Goal: Transaction & Acquisition: Subscribe to service/newsletter

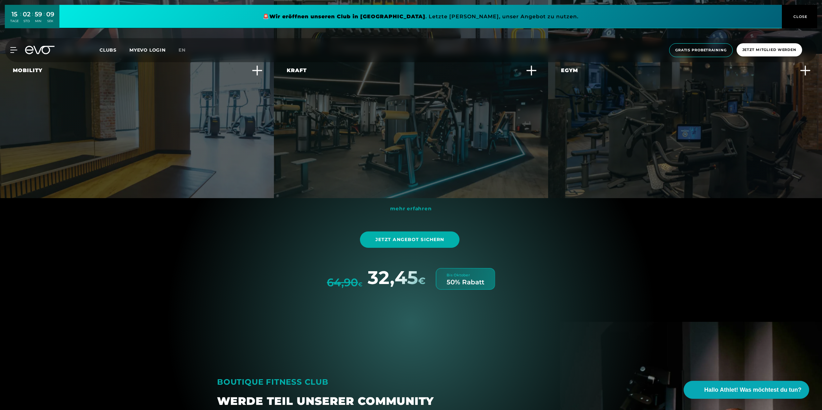
scroll to position [2003, 0]
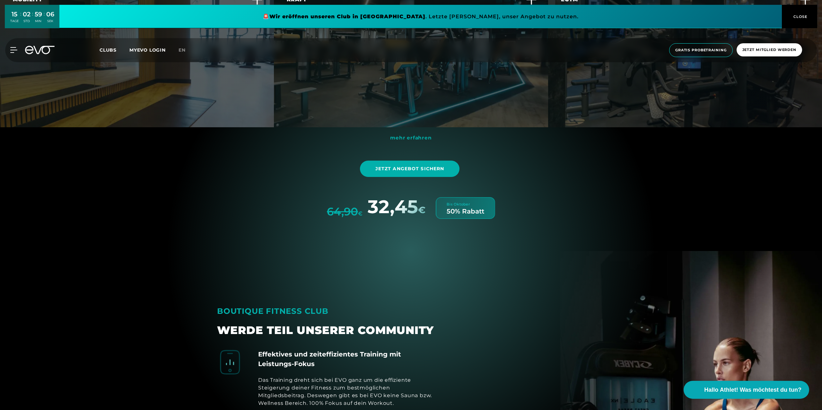
click at [443, 206] on div "Bis Oktober 50% Rabatt" at bounding box center [464, 208] width 59 height 22
click at [434, 171] on span "Jetzt Angebot sichern" at bounding box center [409, 169] width 69 height 7
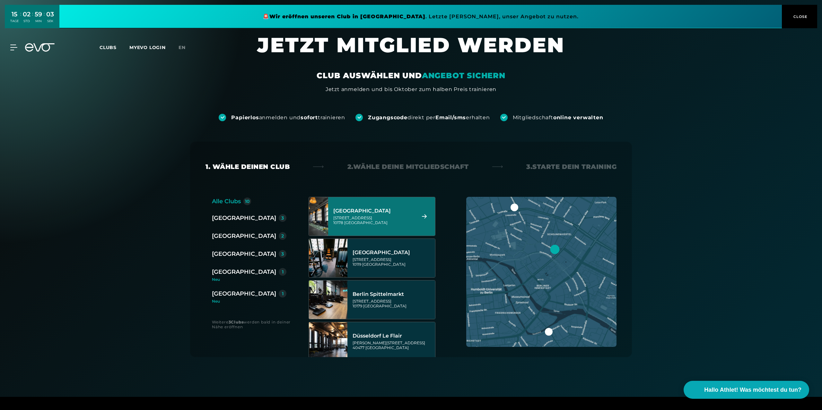
click at [231, 274] on div "[GEOGRAPHIC_DATA]" at bounding box center [244, 272] width 64 height 9
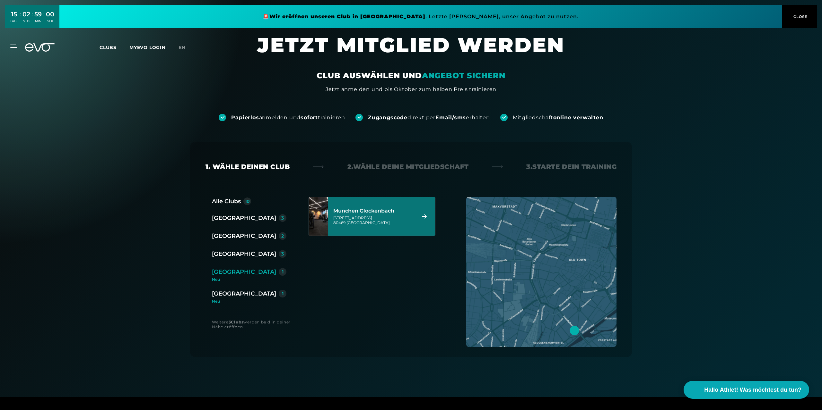
click at [374, 204] on div "München Glockenbach [STREET_ADDRESS]" at bounding box center [373, 217] width 81 height 28
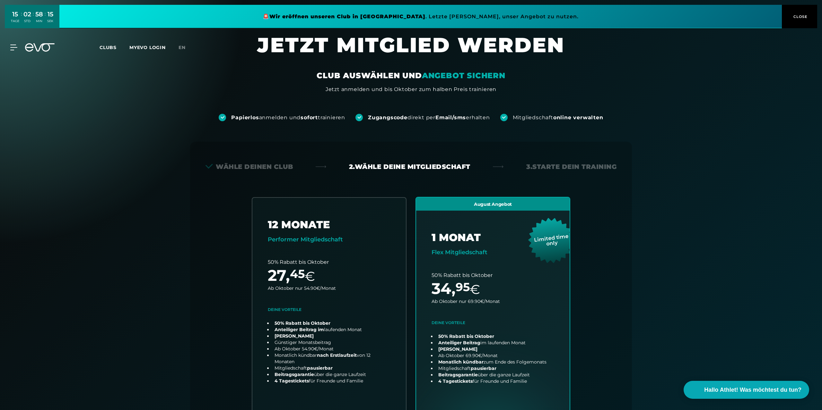
click at [109, 46] on span "Clubs" at bounding box center [107, 48] width 17 height 6
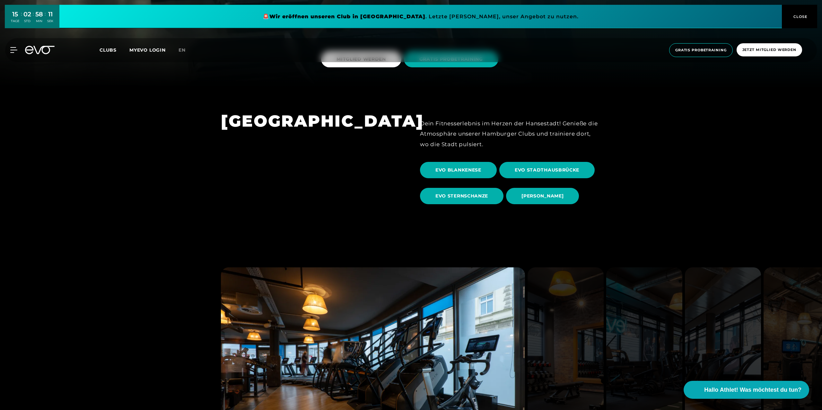
scroll to position [445, 0]
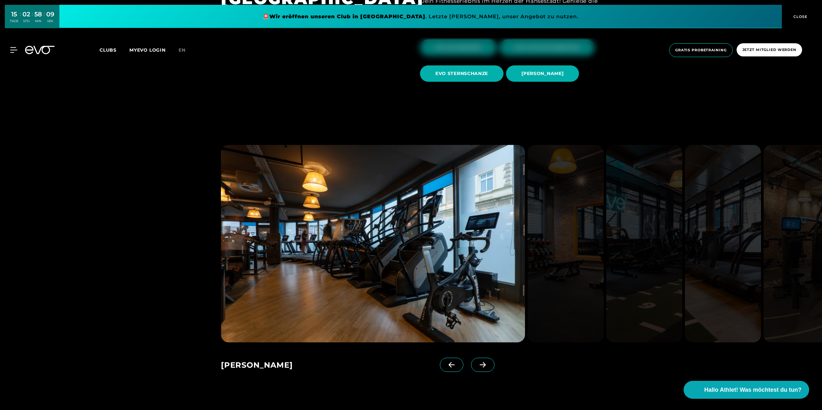
click at [487, 364] on icon at bounding box center [482, 365] width 11 height 6
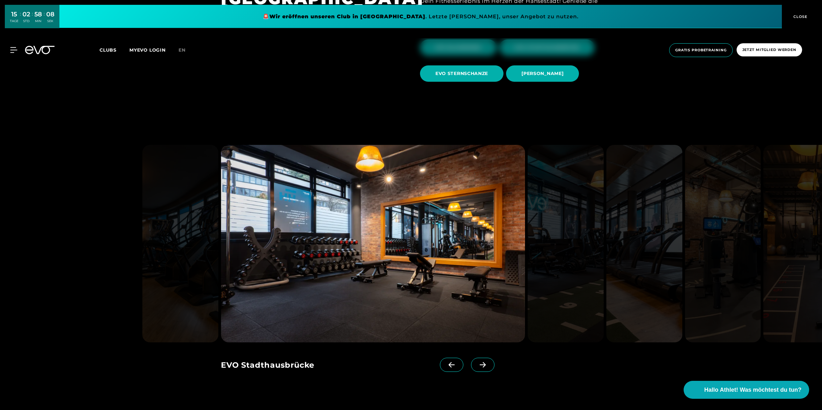
click at [487, 364] on icon at bounding box center [482, 365] width 11 height 6
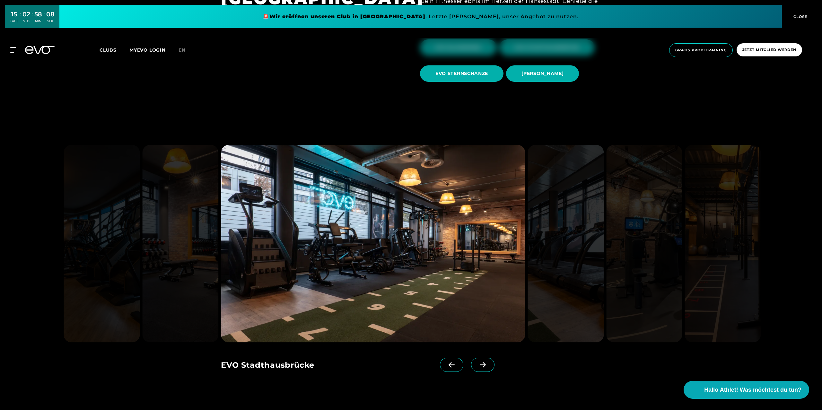
click at [487, 364] on icon at bounding box center [482, 365] width 11 height 6
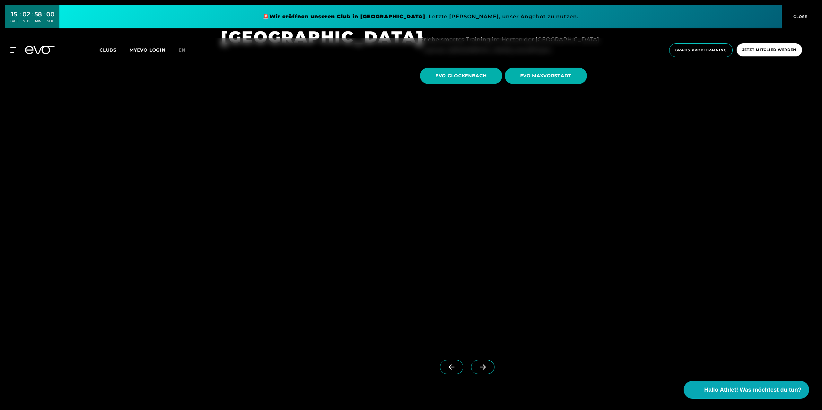
scroll to position [2225, 0]
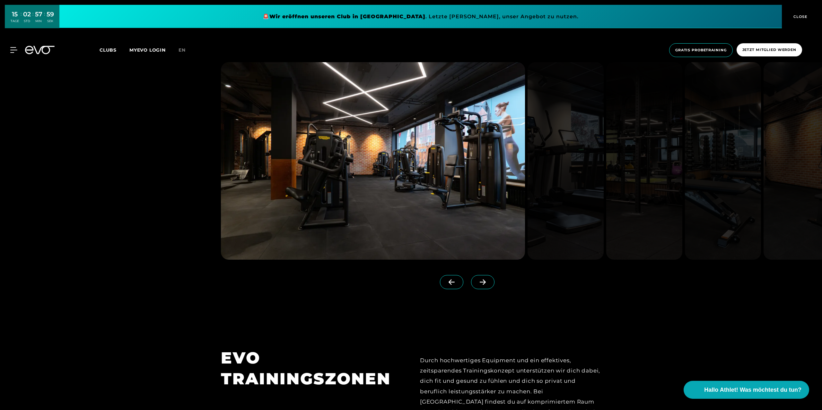
drag, startPoint x: 500, startPoint y: 222, endPoint x: 495, endPoint y: 225, distance: 6.3
click at [500, 223] on div at bounding box center [411, 181] width 398 height 239
click at [484, 275] on span at bounding box center [482, 282] width 23 height 14
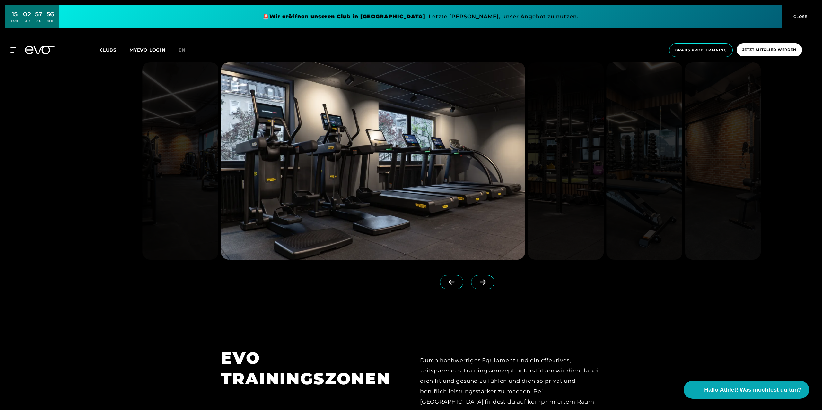
click at [484, 275] on span at bounding box center [482, 282] width 23 height 14
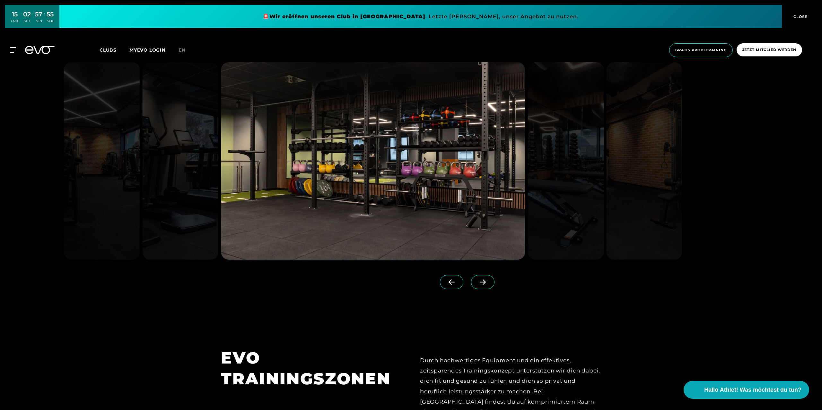
click at [484, 275] on span at bounding box center [482, 282] width 23 height 14
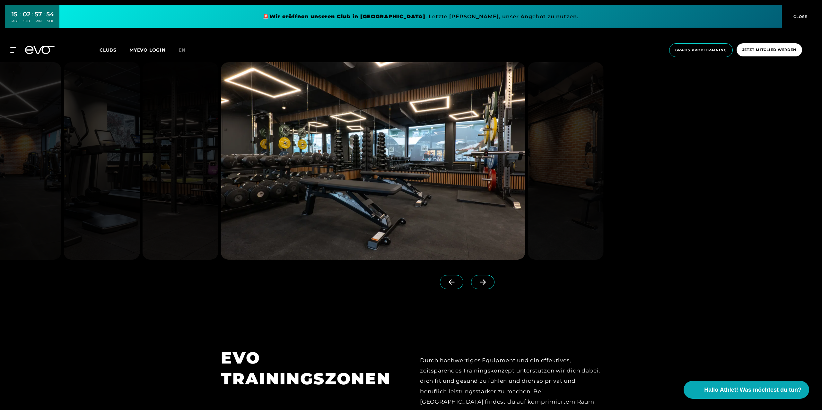
click at [459, 275] on span at bounding box center [451, 282] width 23 height 14
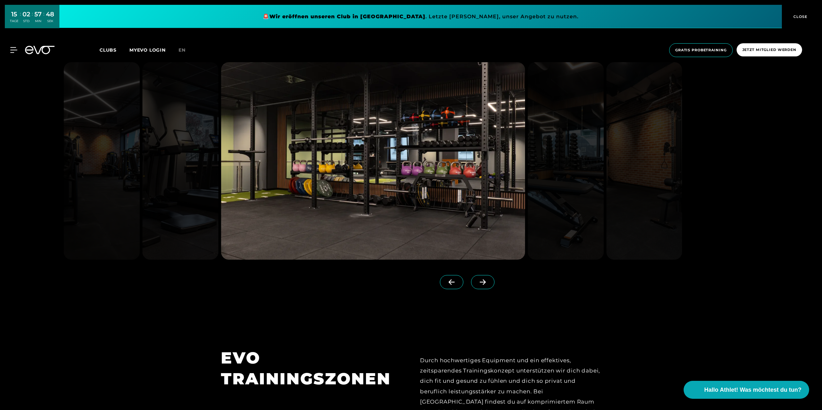
click at [490, 275] on span at bounding box center [482, 282] width 23 height 14
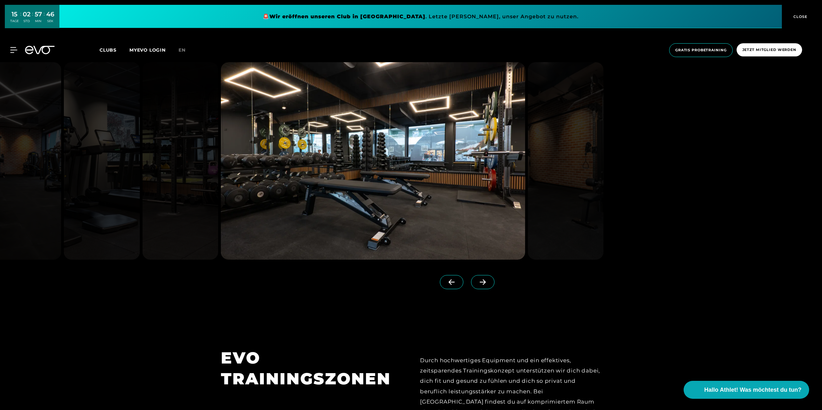
click at [490, 275] on span at bounding box center [482, 282] width 23 height 14
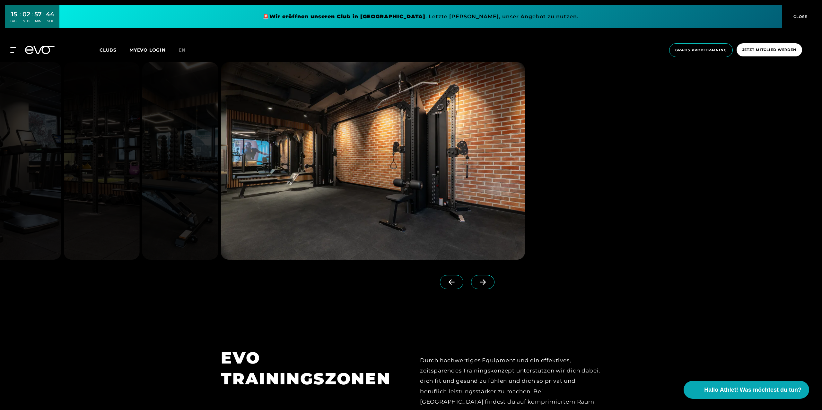
click at [490, 275] on span at bounding box center [482, 282] width 23 height 14
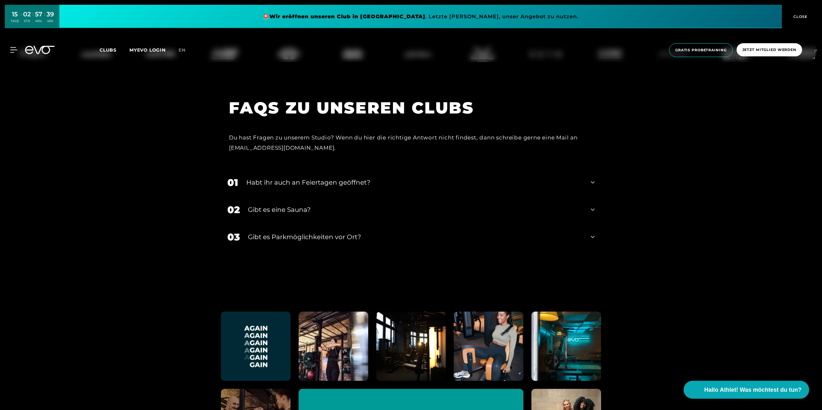
scroll to position [2670, 0]
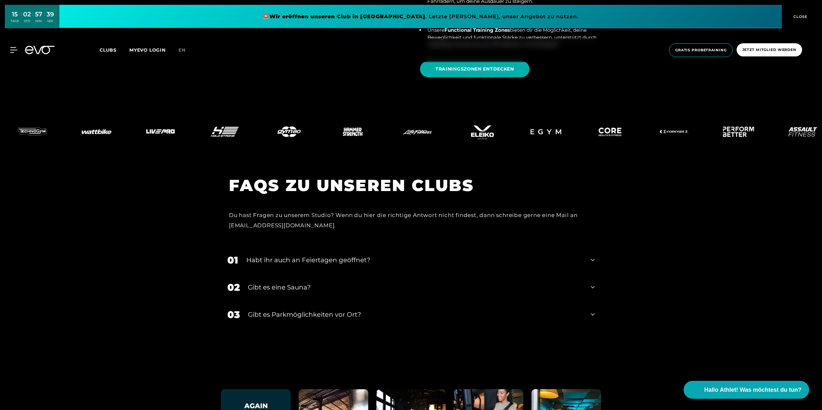
click at [590, 247] on div "01 Habt ihr auch an Feiertagen geöffnet?" at bounding box center [411, 260] width 380 height 27
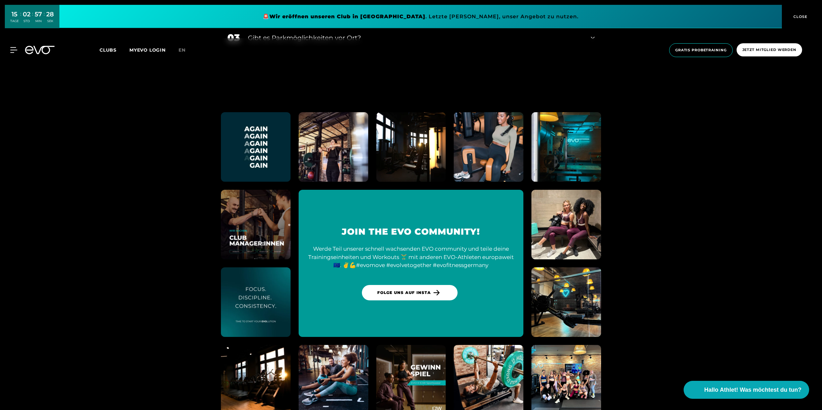
scroll to position [3038, 0]
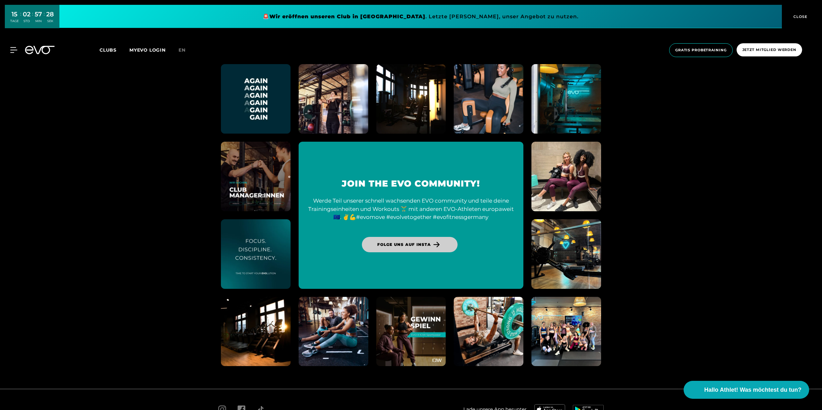
click at [422, 242] on span "Folge uns auf Insta" at bounding box center [403, 245] width 53 height 6
